Goal: Navigation & Orientation: Find specific page/section

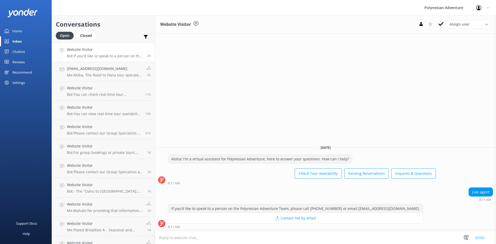
click at [127, 59] on link "Website Visitor Bot: If you'd like to speak to a person on the Polynesian Adven…" at bounding box center [103, 52] width 103 height 19
click at [18, 40] on div "Inbox" at bounding box center [17, 41] width 10 height 10
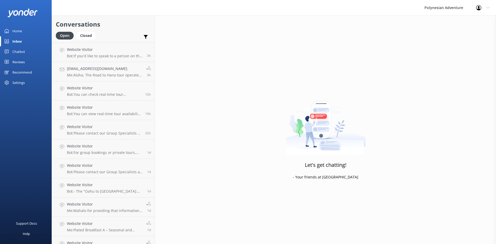
click at [16, 39] on div "Inbox" at bounding box center [17, 41] width 10 height 10
click at [20, 51] on div "Chatbot" at bounding box center [18, 52] width 13 height 10
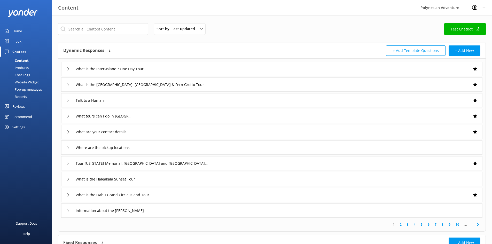
click at [21, 41] on div "Inbox" at bounding box center [16, 41] width 9 height 10
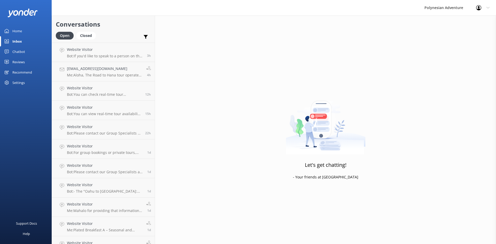
click at [16, 44] on div "Inbox" at bounding box center [17, 41] width 10 height 10
